Goal: Find specific page/section: Find specific page/section

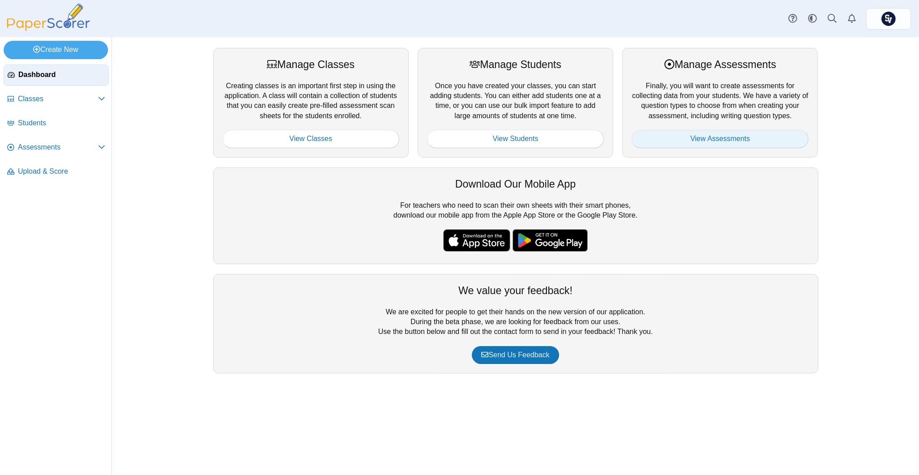
click at [652, 137] on link "View Assessments" at bounding box center [719, 139] width 177 height 18
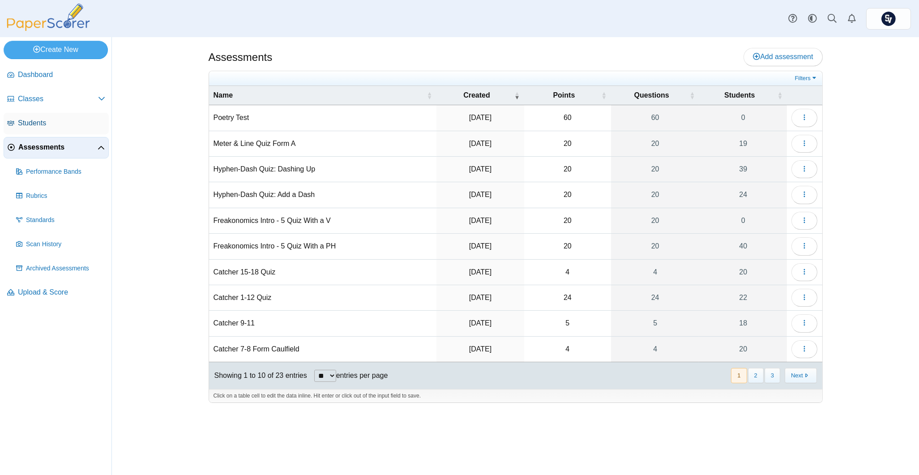
click at [32, 122] on span "Students" at bounding box center [61, 123] width 87 height 10
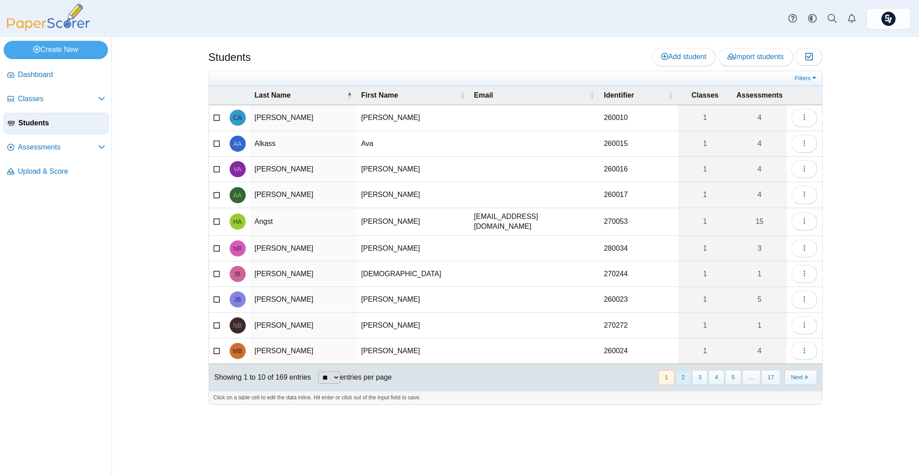
click at [686, 381] on button "2" at bounding box center [683, 377] width 16 height 15
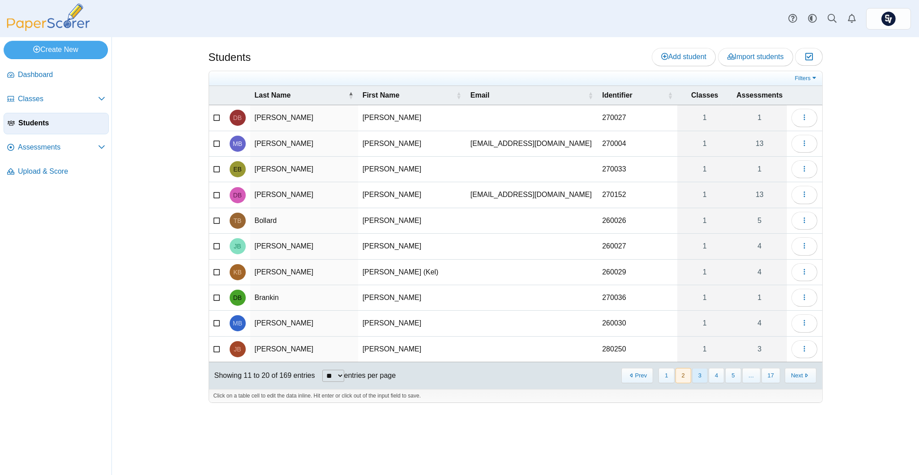
click at [703, 373] on button "3" at bounding box center [700, 375] width 16 height 15
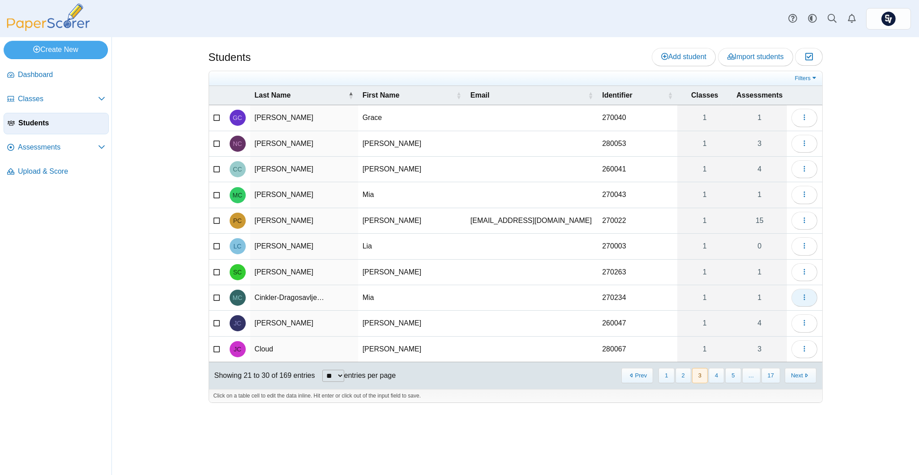
click at [812, 302] on button "button" at bounding box center [804, 298] width 26 height 18
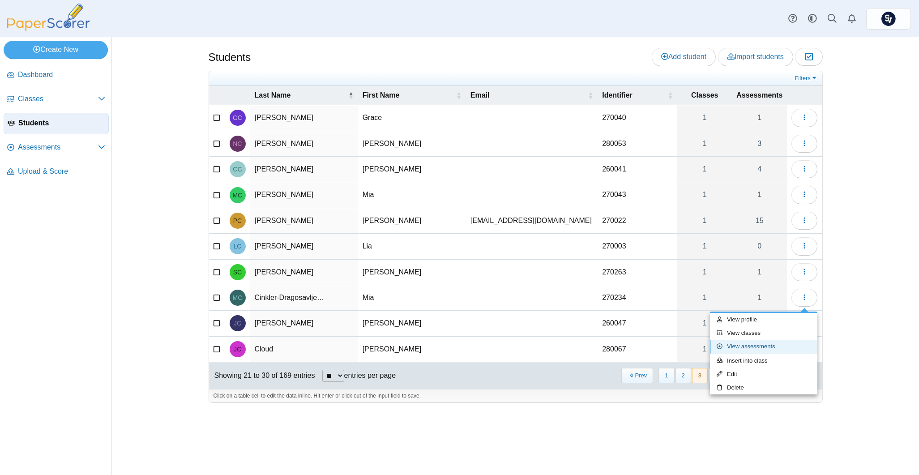
click at [761, 350] on link "View assessments" at bounding box center [763, 346] width 107 height 13
